Goal: Browse casually: Explore the website without a specific task or goal

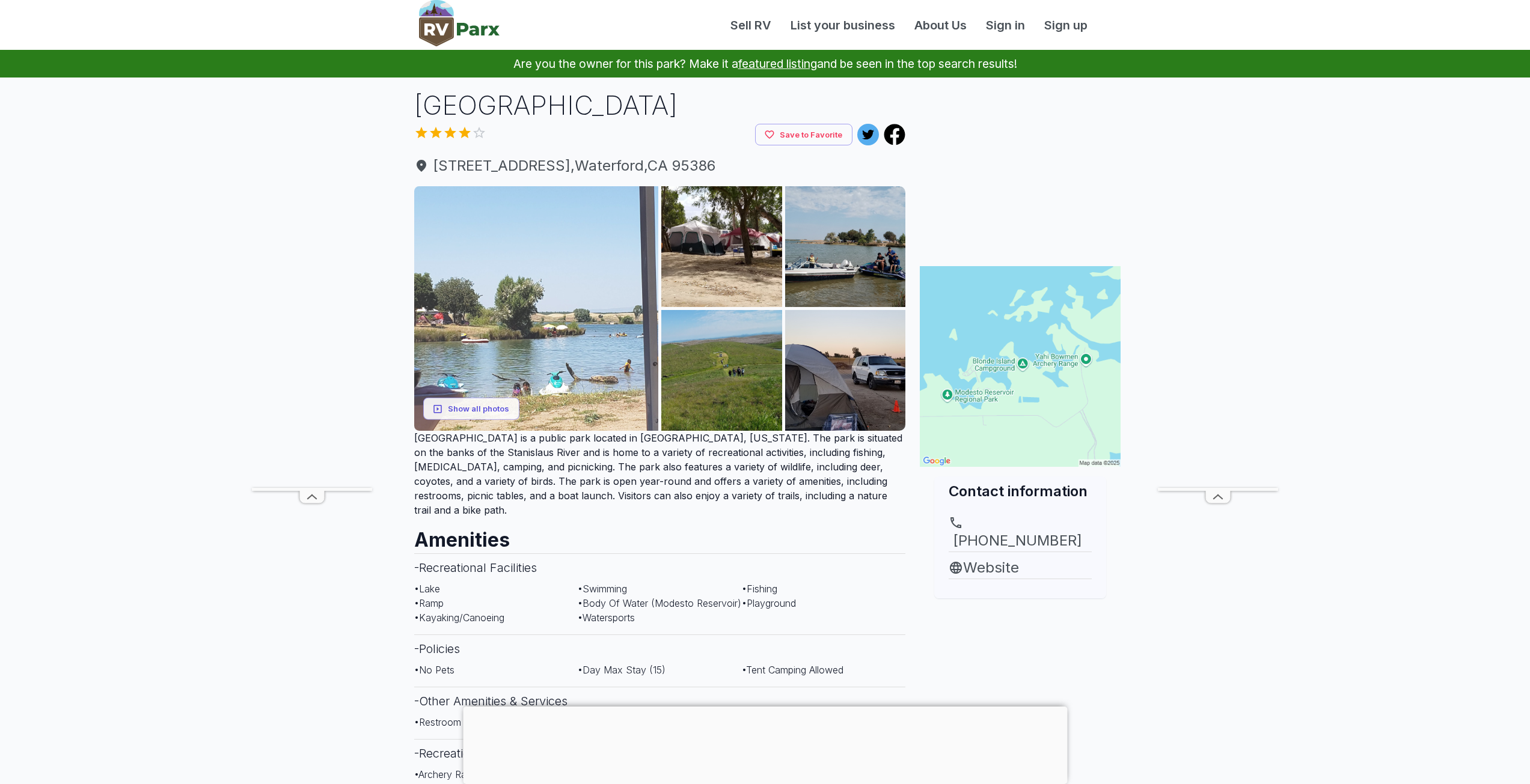
click at [572, 268] on img at bounding box center [536, 308] width 244 height 244
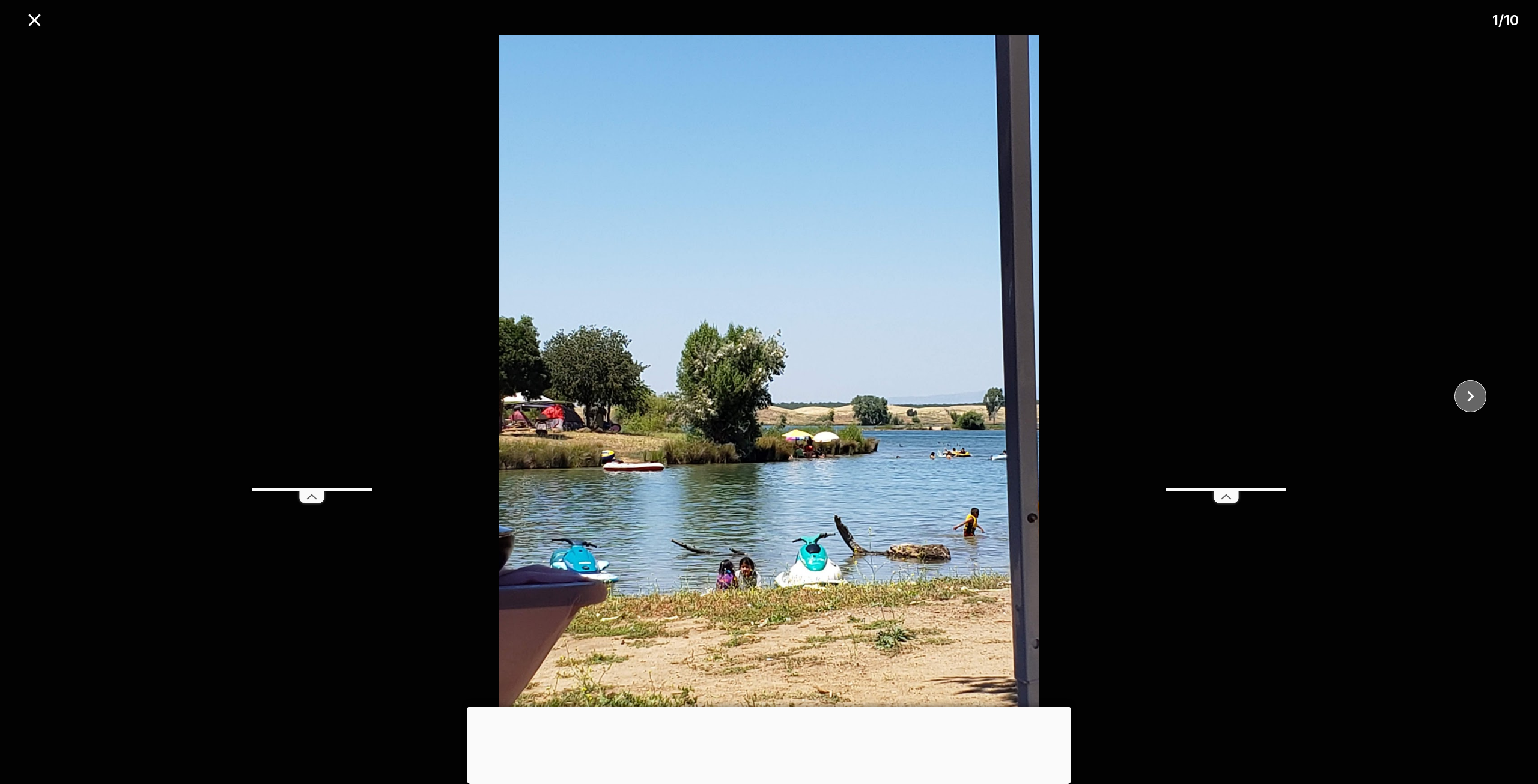
click at [1477, 397] on icon "close" at bounding box center [1471, 396] width 21 height 21
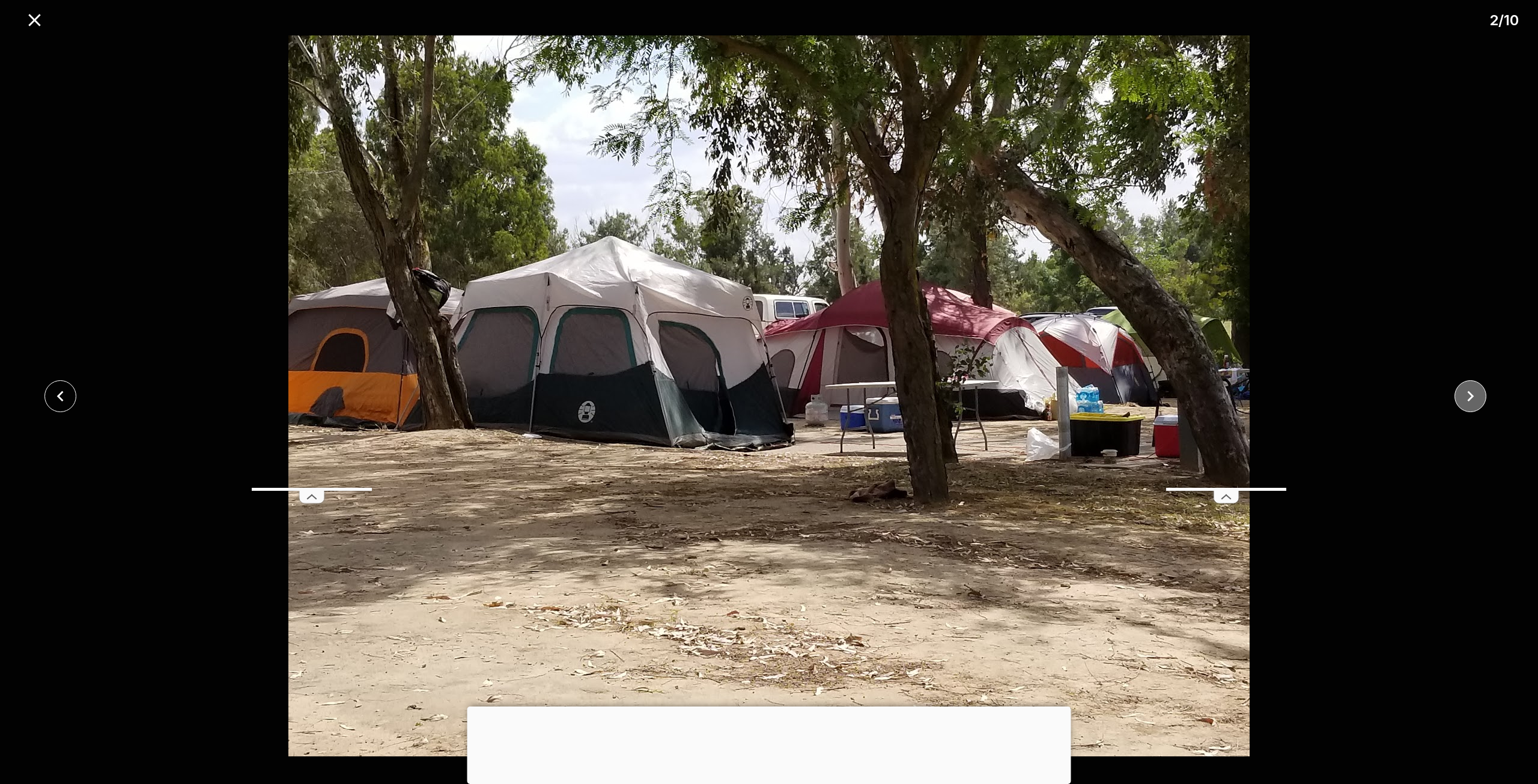
click at [1477, 397] on icon "close" at bounding box center [1471, 396] width 21 height 21
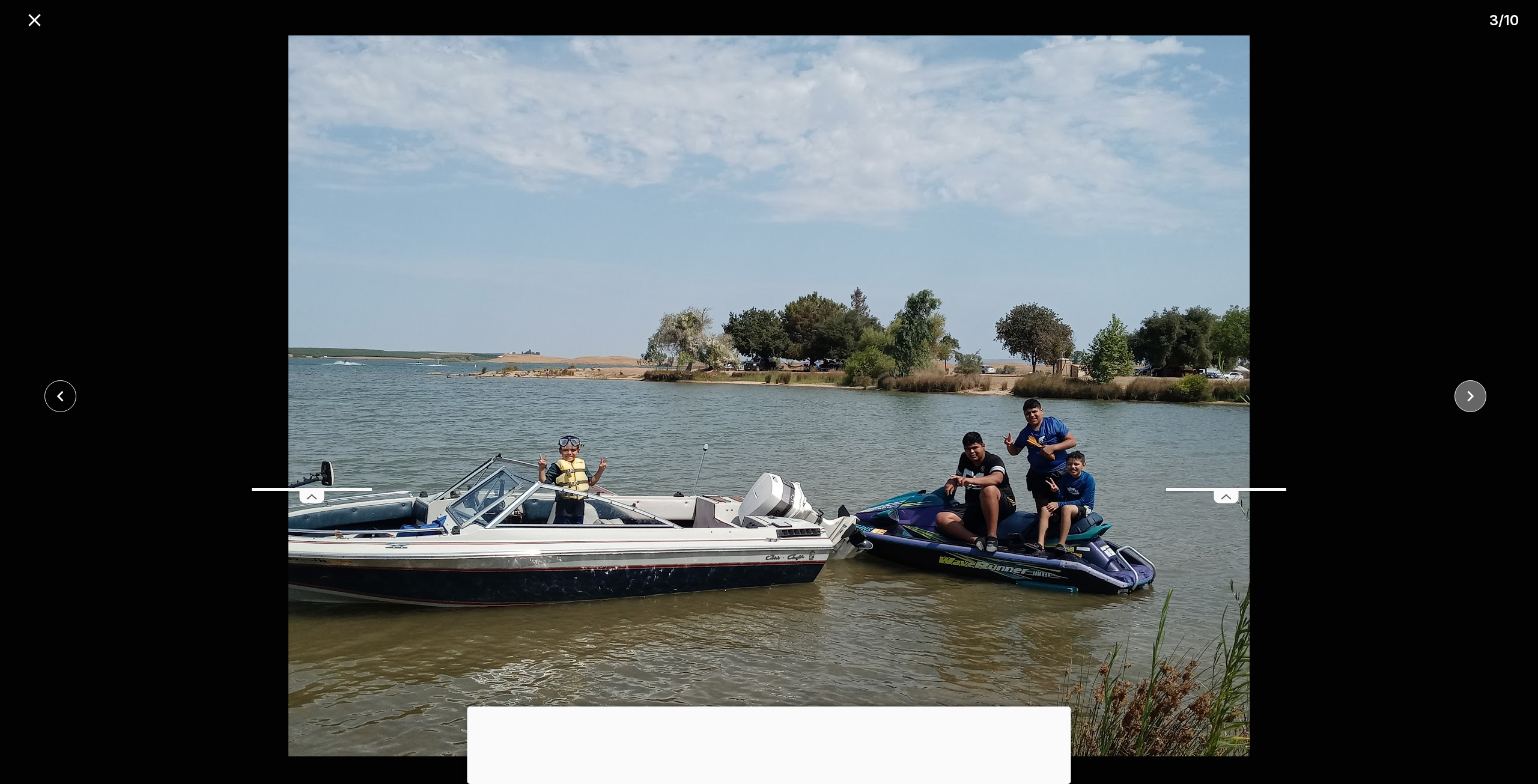
click at [1477, 397] on icon "close" at bounding box center [1471, 396] width 21 height 21
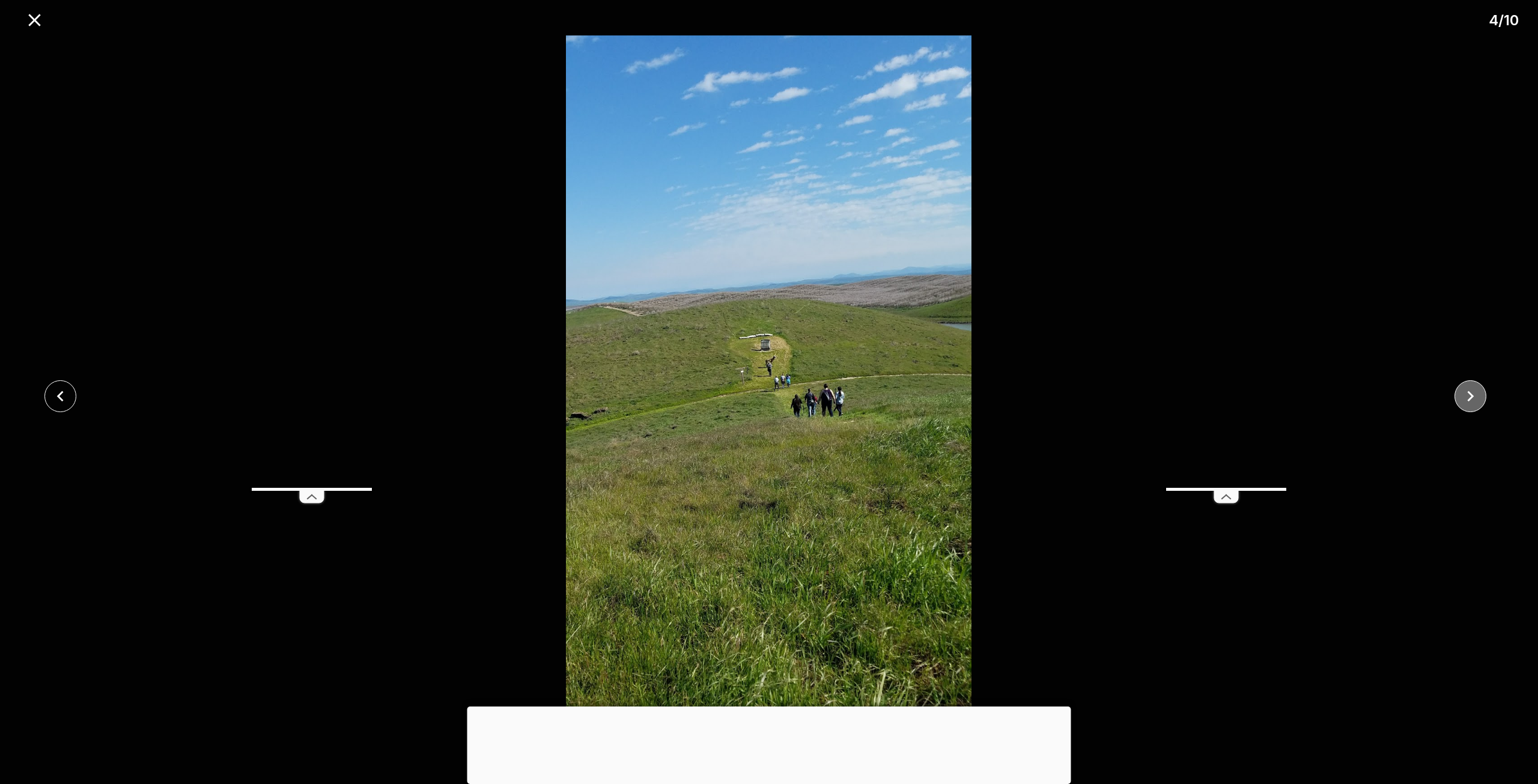
click at [1478, 397] on icon "close" at bounding box center [1471, 396] width 21 height 21
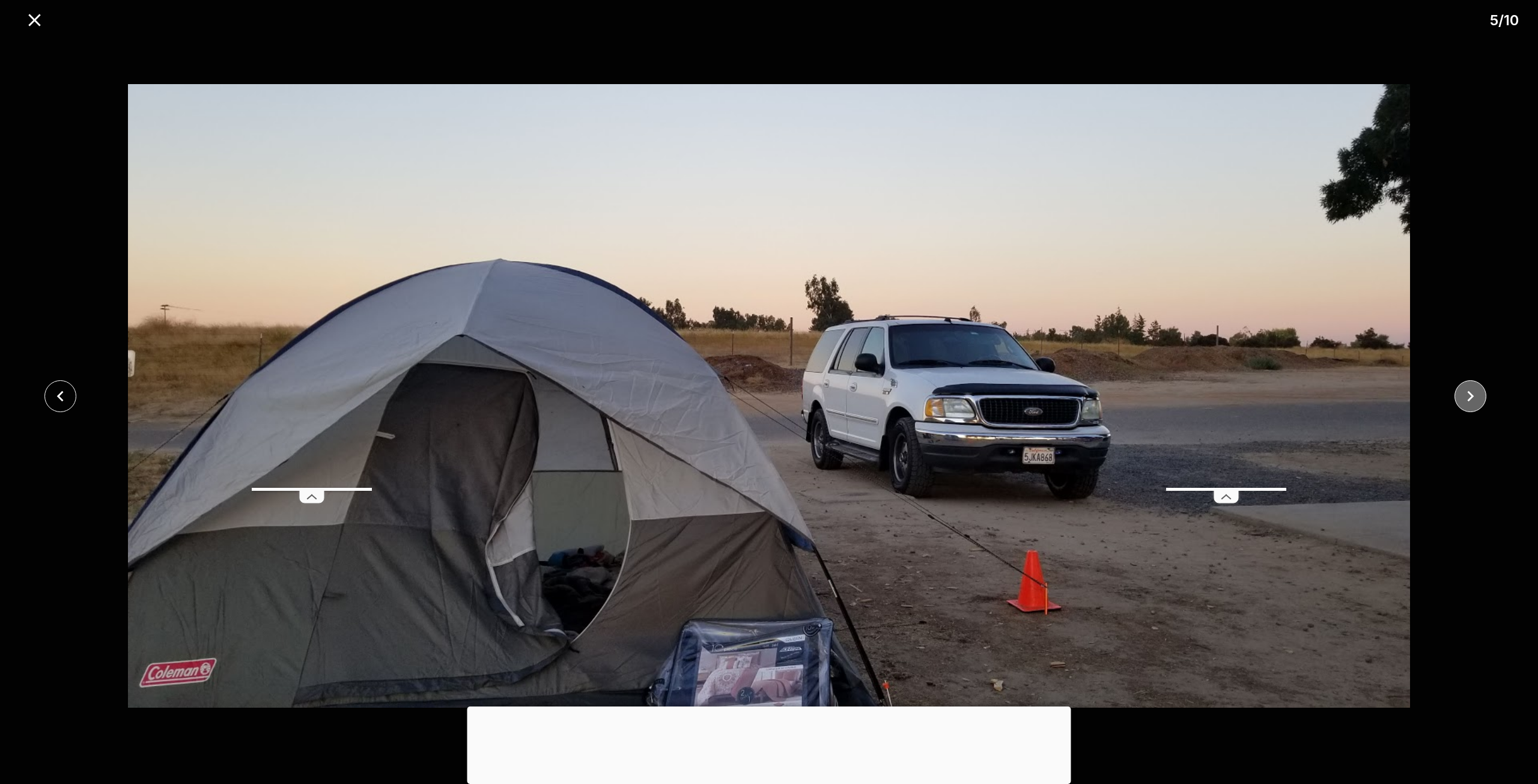
click at [1478, 397] on icon "close" at bounding box center [1471, 396] width 21 height 21
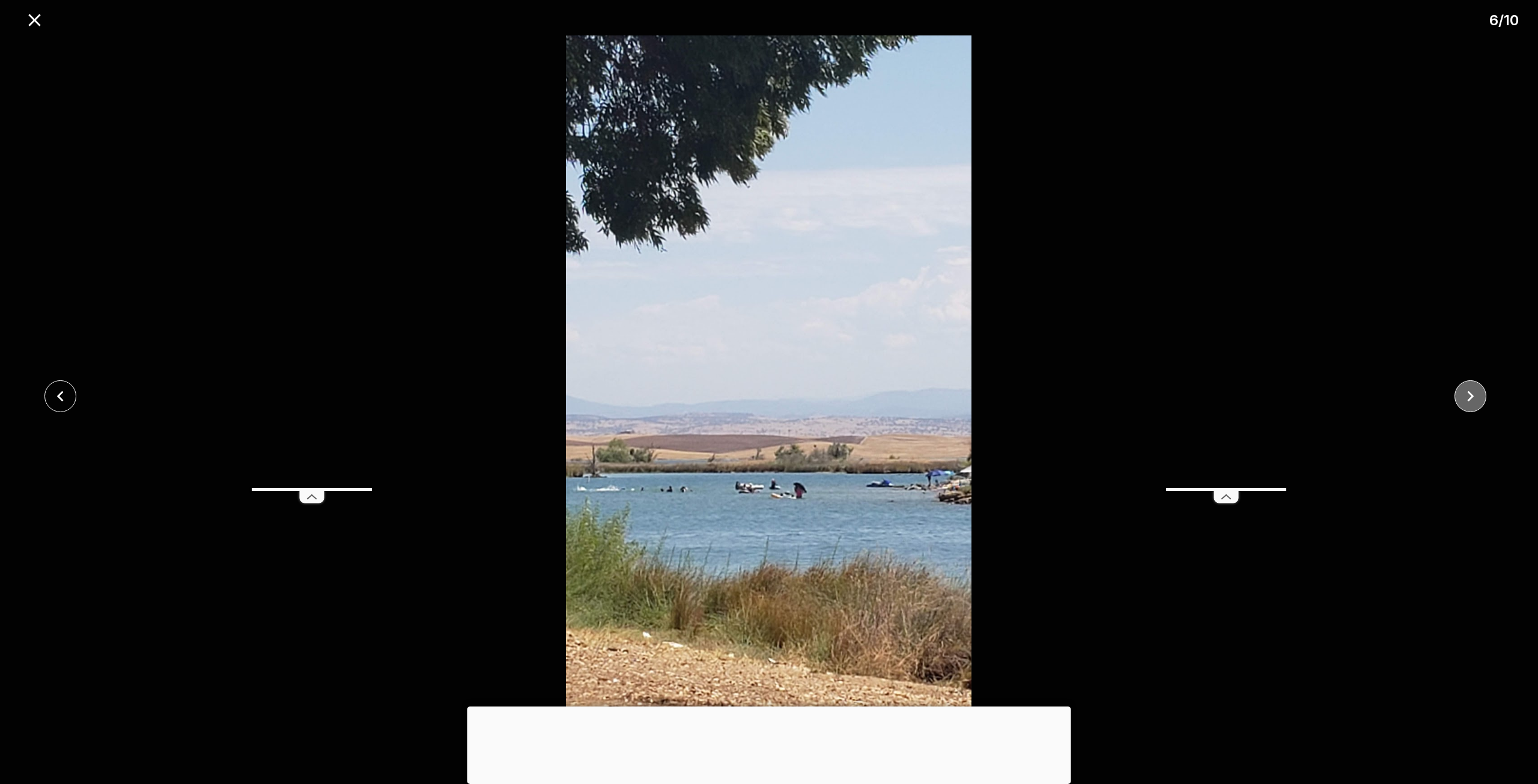
click at [1478, 397] on icon "close" at bounding box center [1471, 396] width 21 height 21
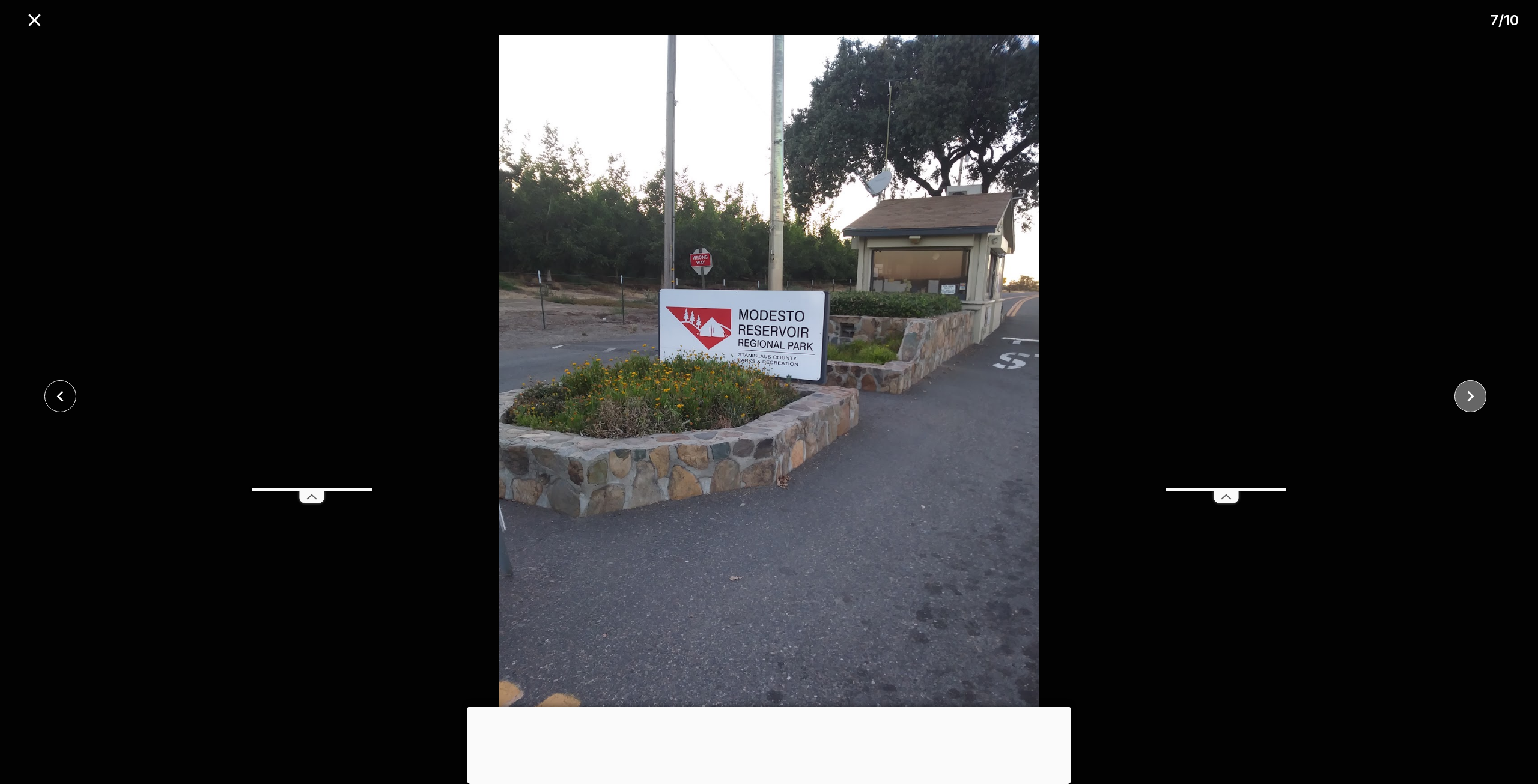
click at [1478, 397] on icon "close" at bounding box center [1471, 396] width 21 height 21
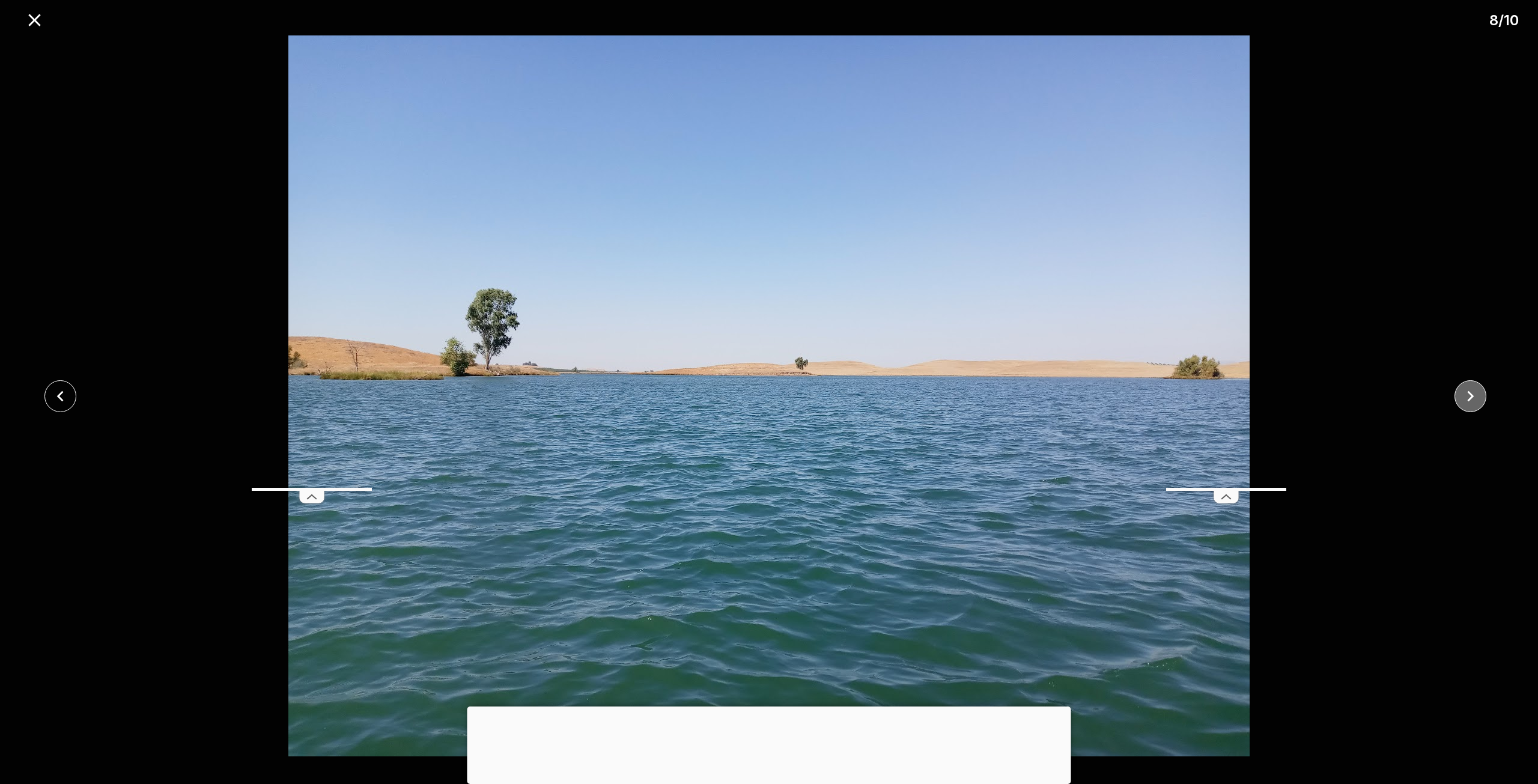
click at [1479, 397] on icon "close" at bounding box center [1471, 396] width 21 height 21
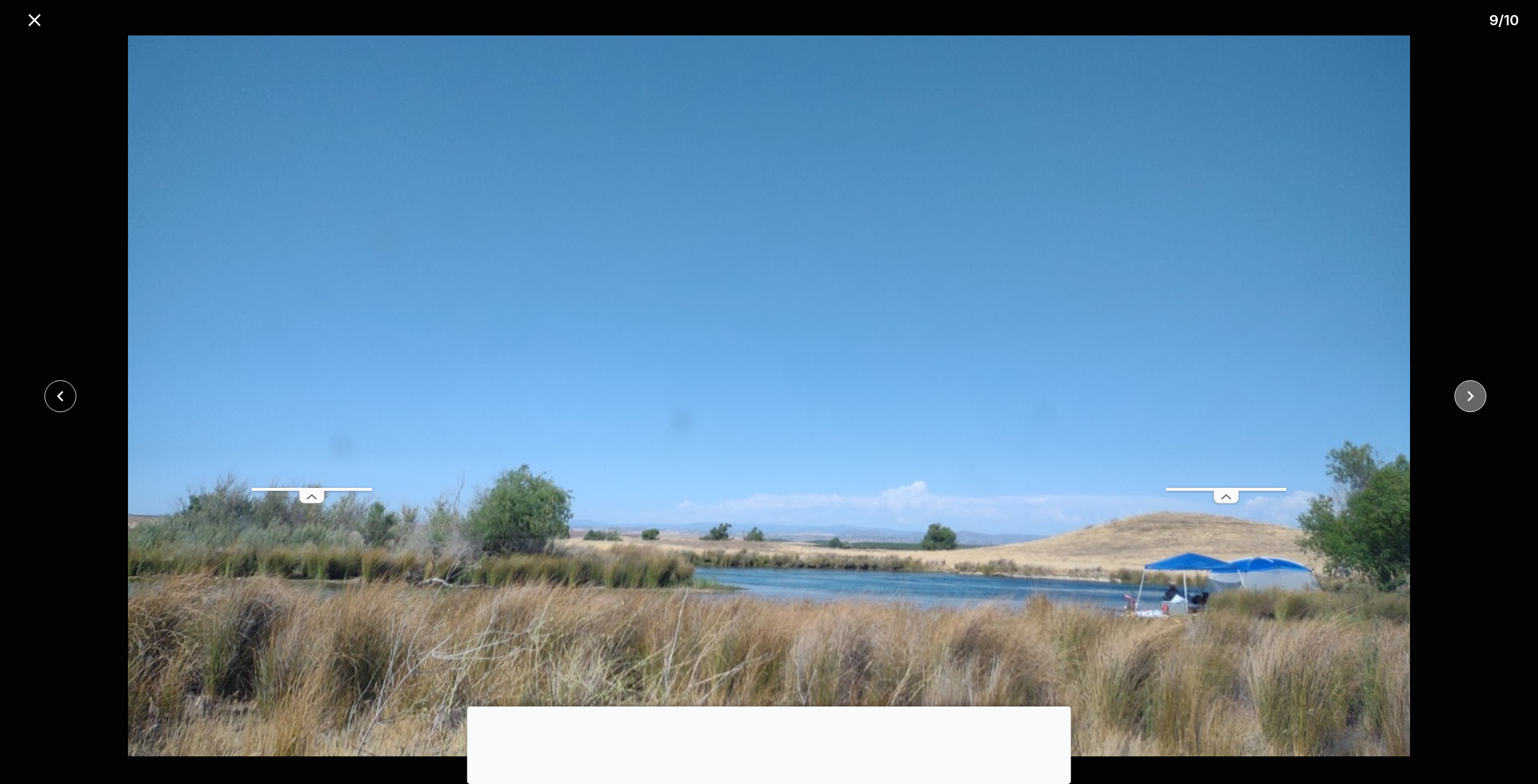
click at [1479, 397] on icon "close" at bounding box center [1471, 396] width 21 height 21
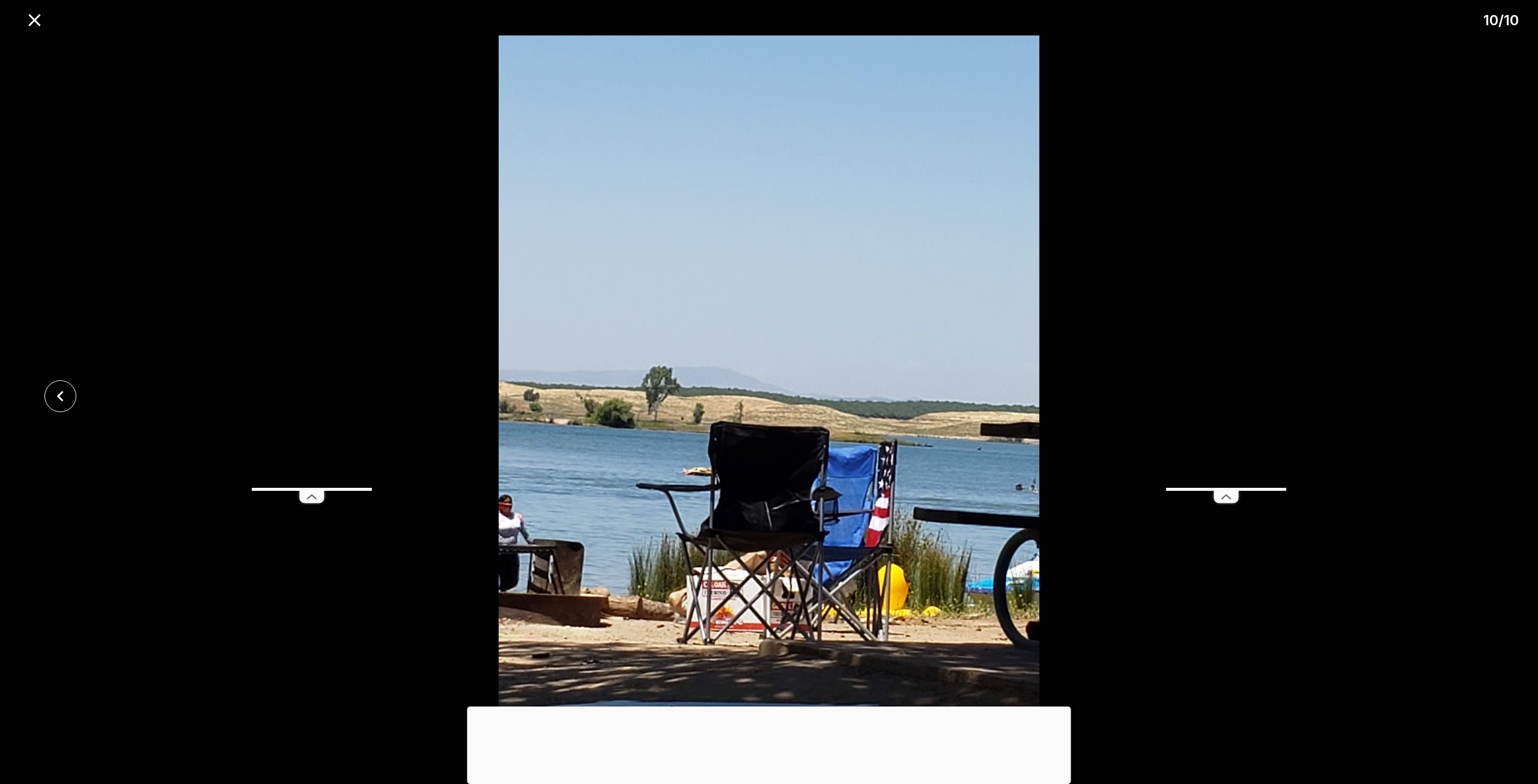
click at [1480, 397] on div at bounding box center [769, 396] width 1538 height 721
click at [29, 15] on icon "close" at bounding box center [34, 20] width 21 height 21
